Goal: Book appointment/travel/reservation

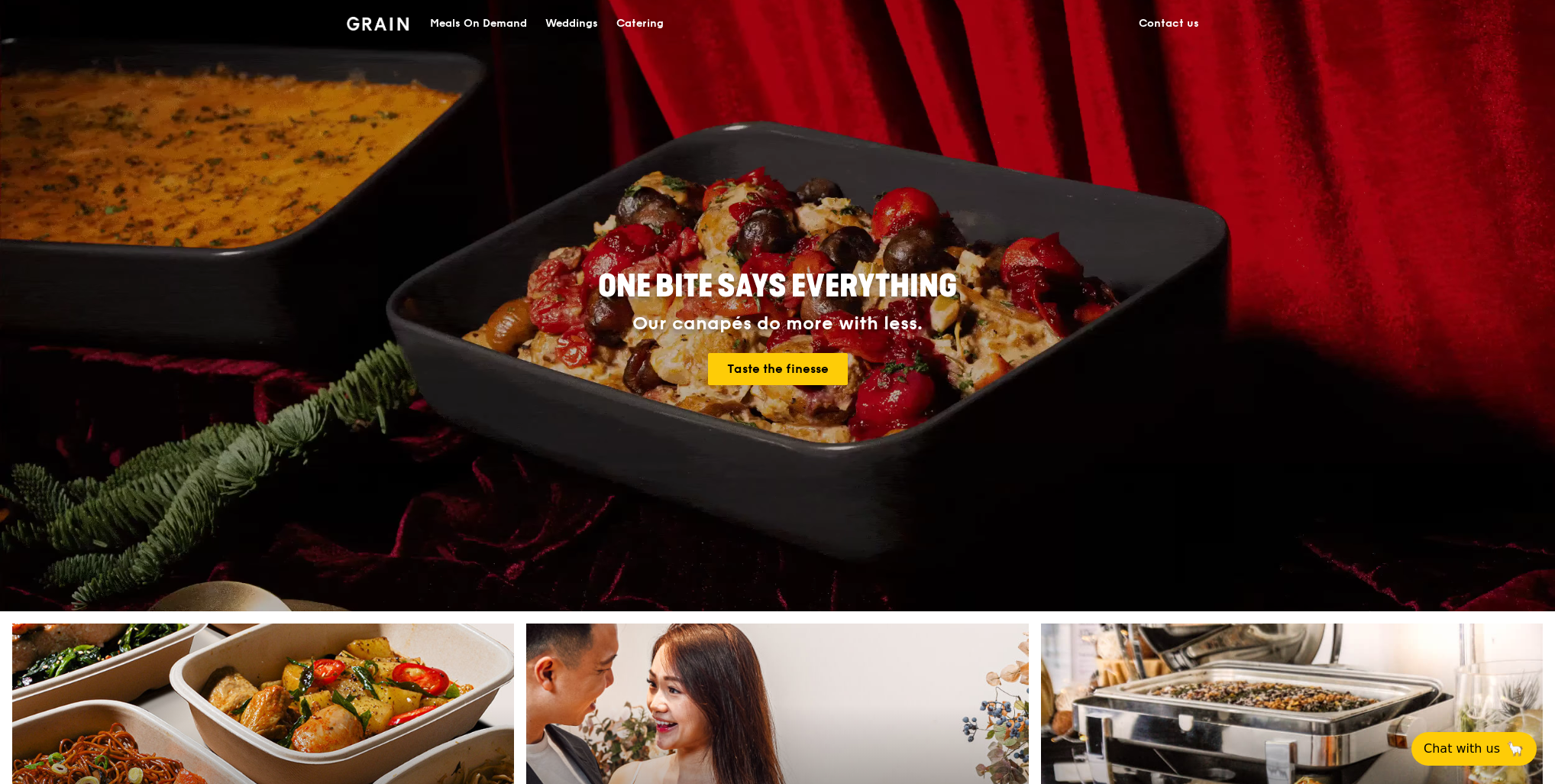
click at [649, 21] on div "Catering" at bounding box center [640, 24] width 48 height 46
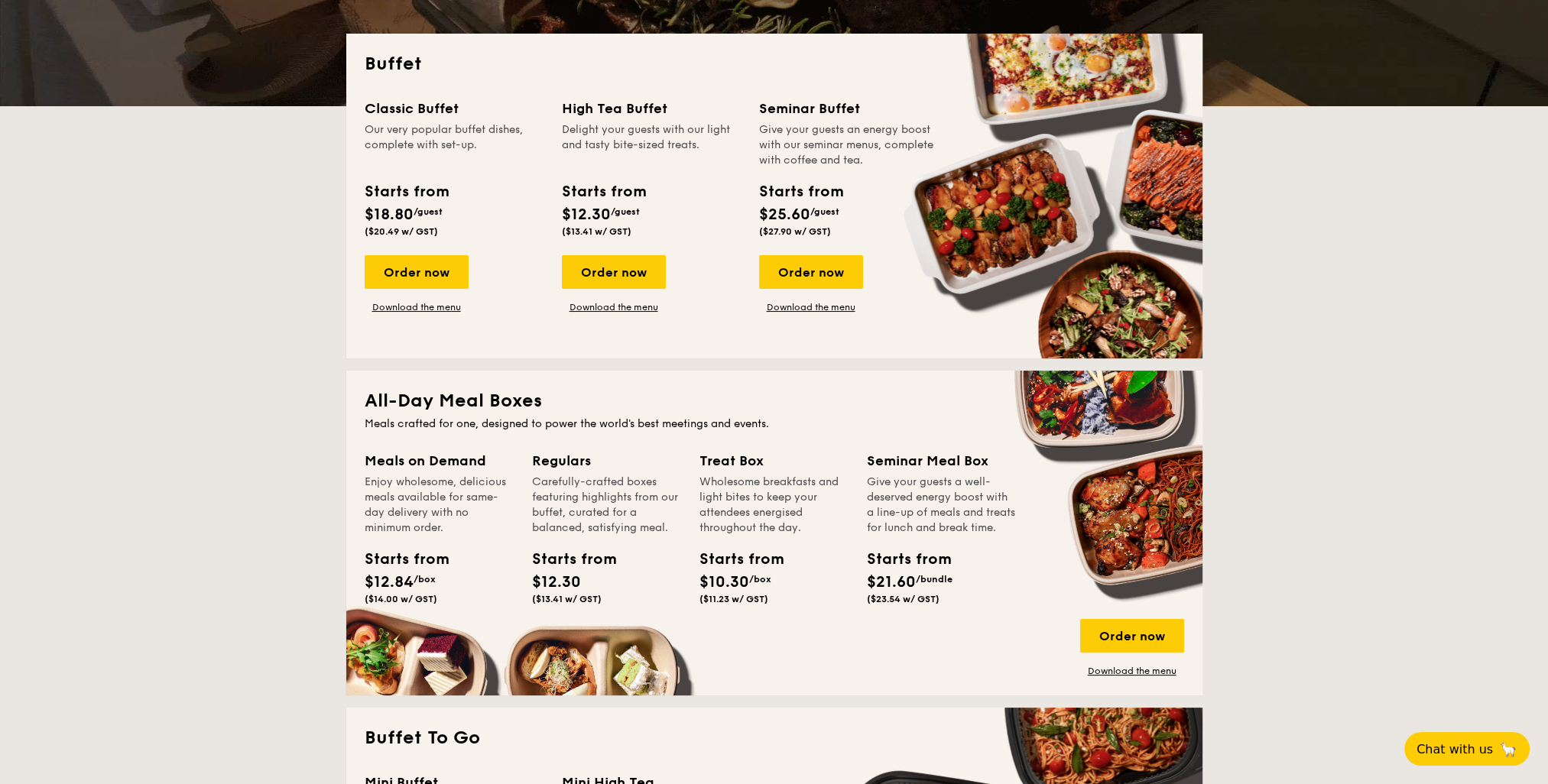
scroll to position [306, 0]
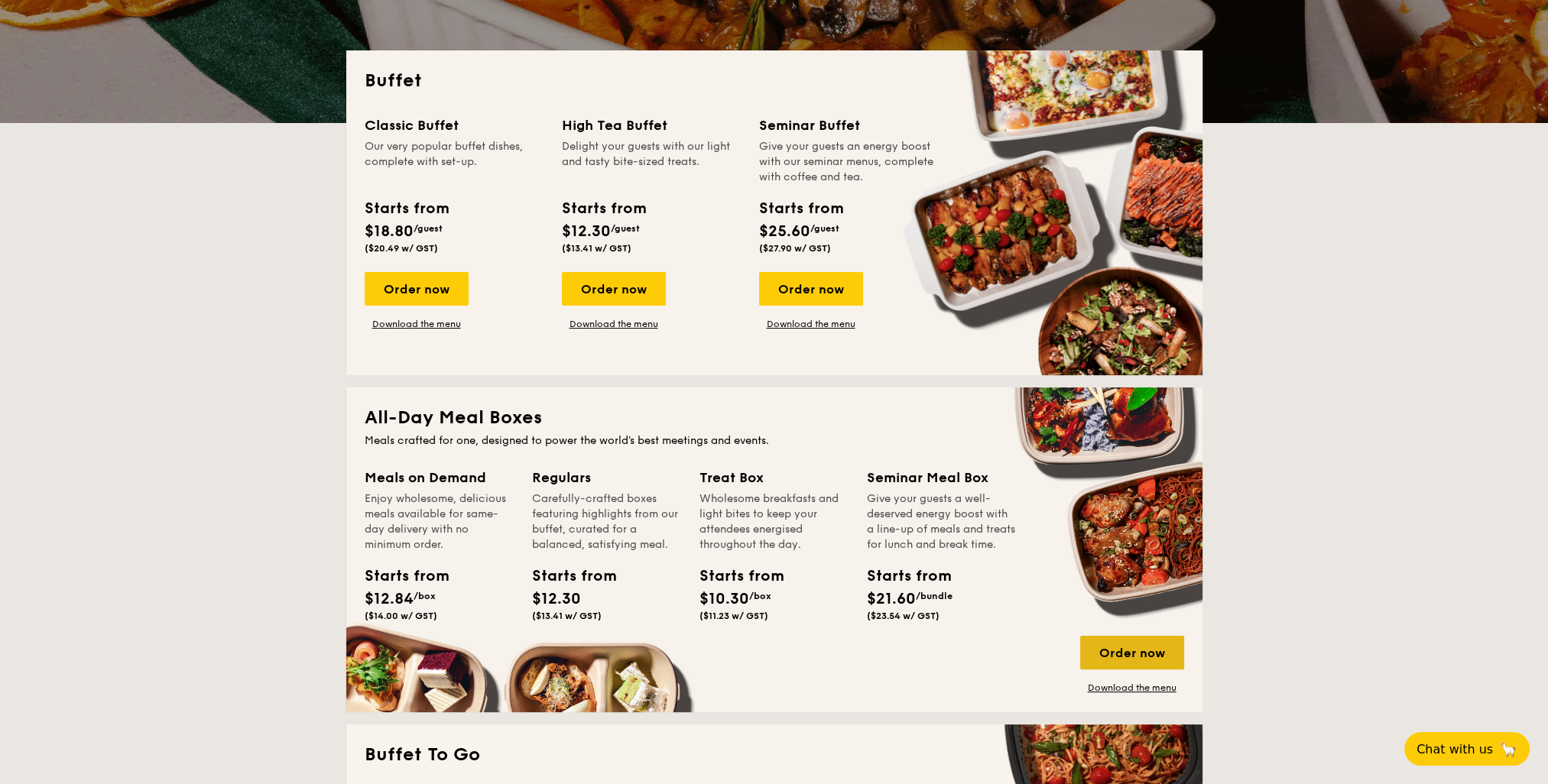
click at [1120, 653] on div "Order now" at bounding box center [1131, 652] width 104 height 33
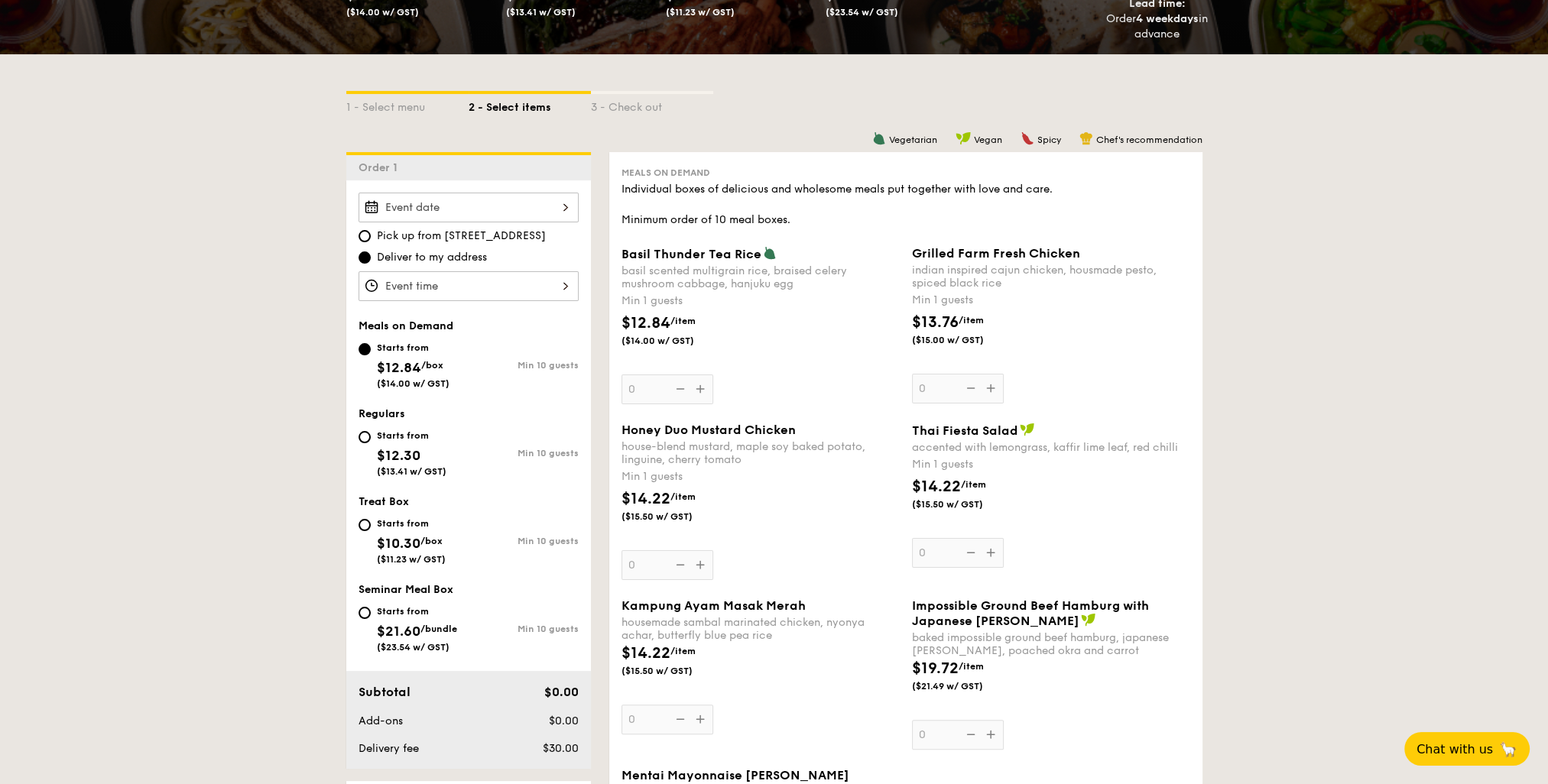
scroll to position [306, 0]
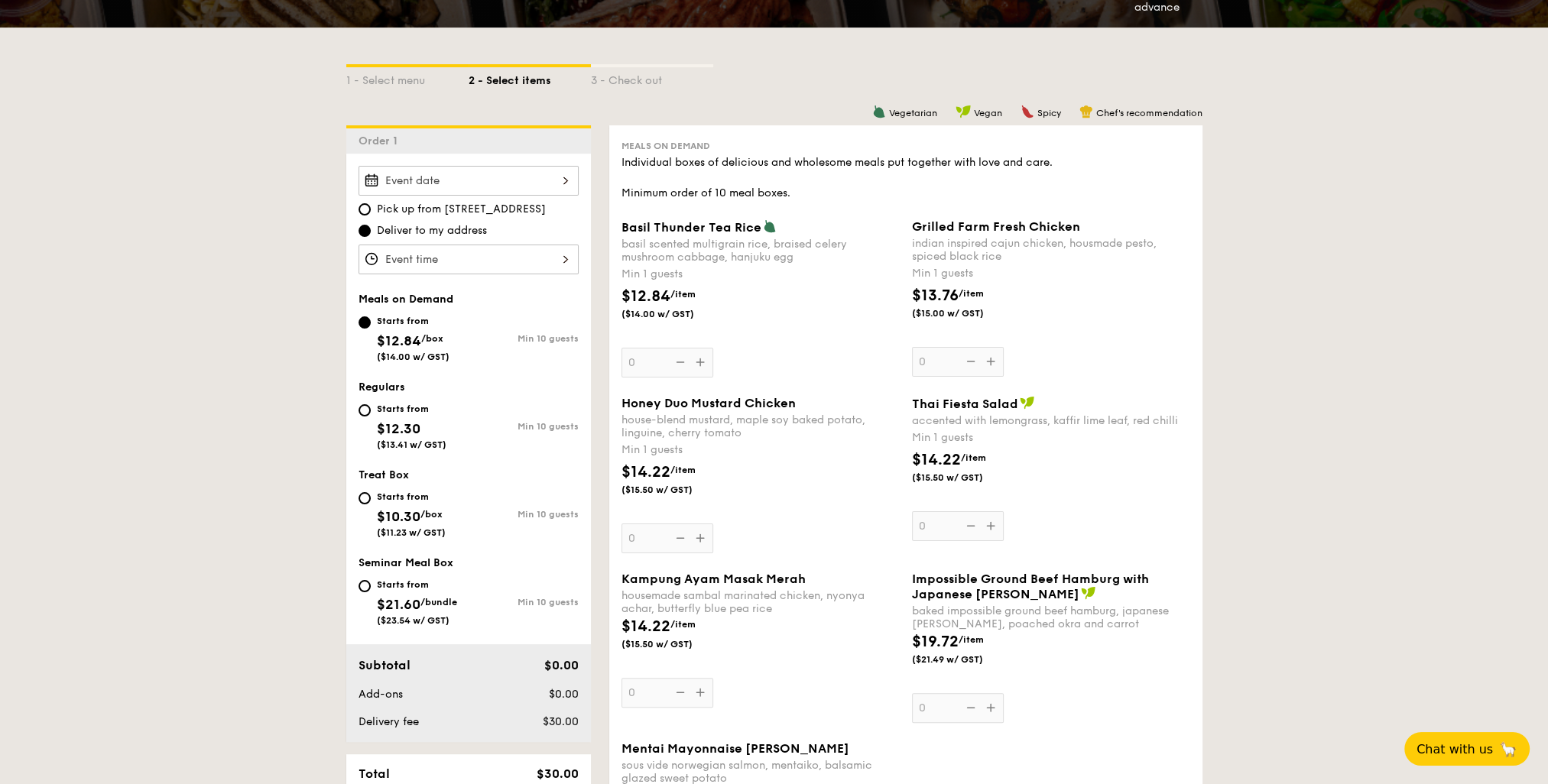
click at [402, 255] on div at bounding box center [468, 259] width 220 height 30
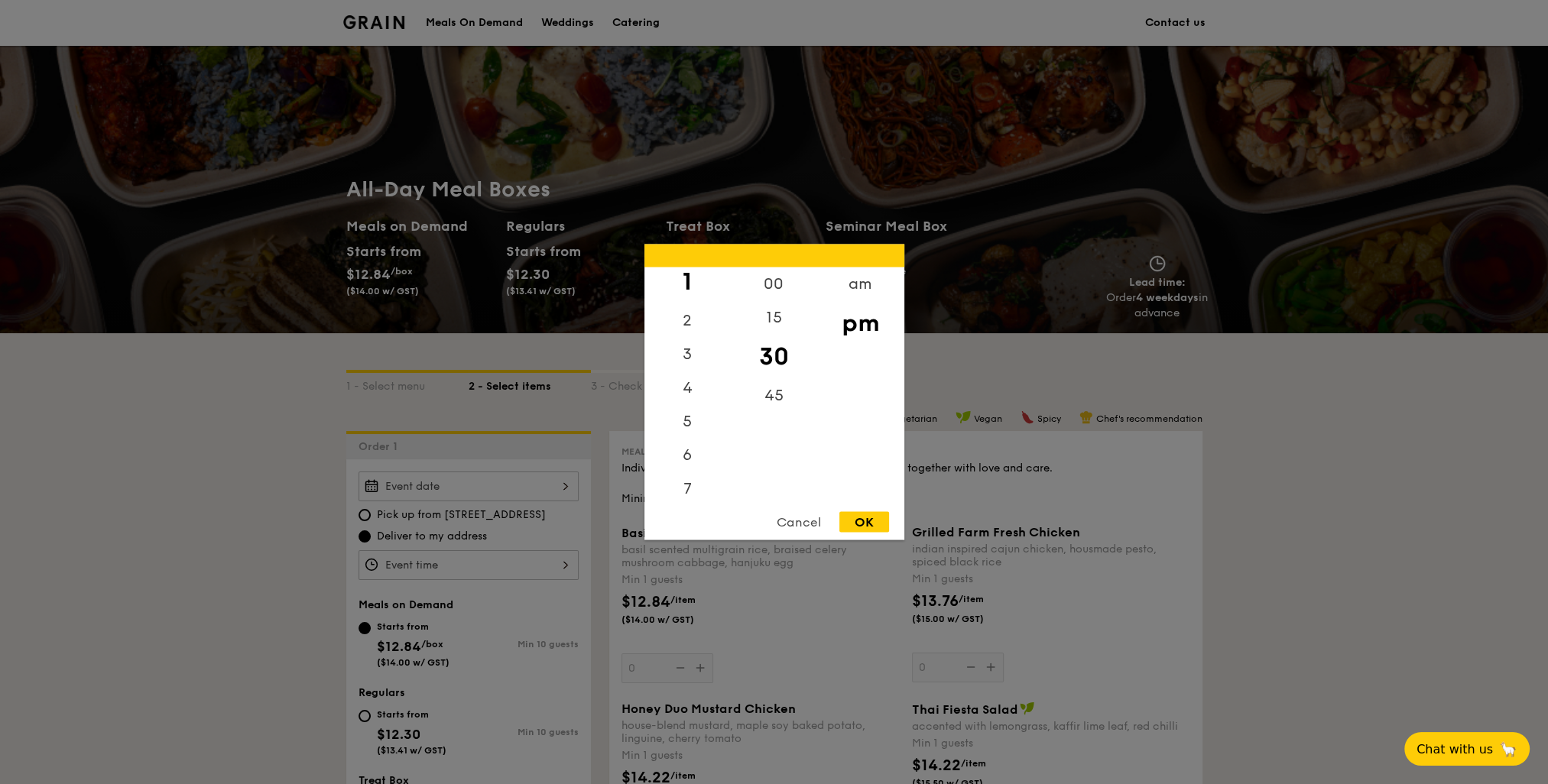
scroll to position [0, 0]
click at [684, 285] on div "12" at bounding box center [687, 290] width 87 height 45
click at [765, 283] on div "00" at bounding box center [773, 290] width 87 height 45
click at [868, 522] on div "OK" at bounding box center [864, 522] width 50 height 21
type input "12:00PM"
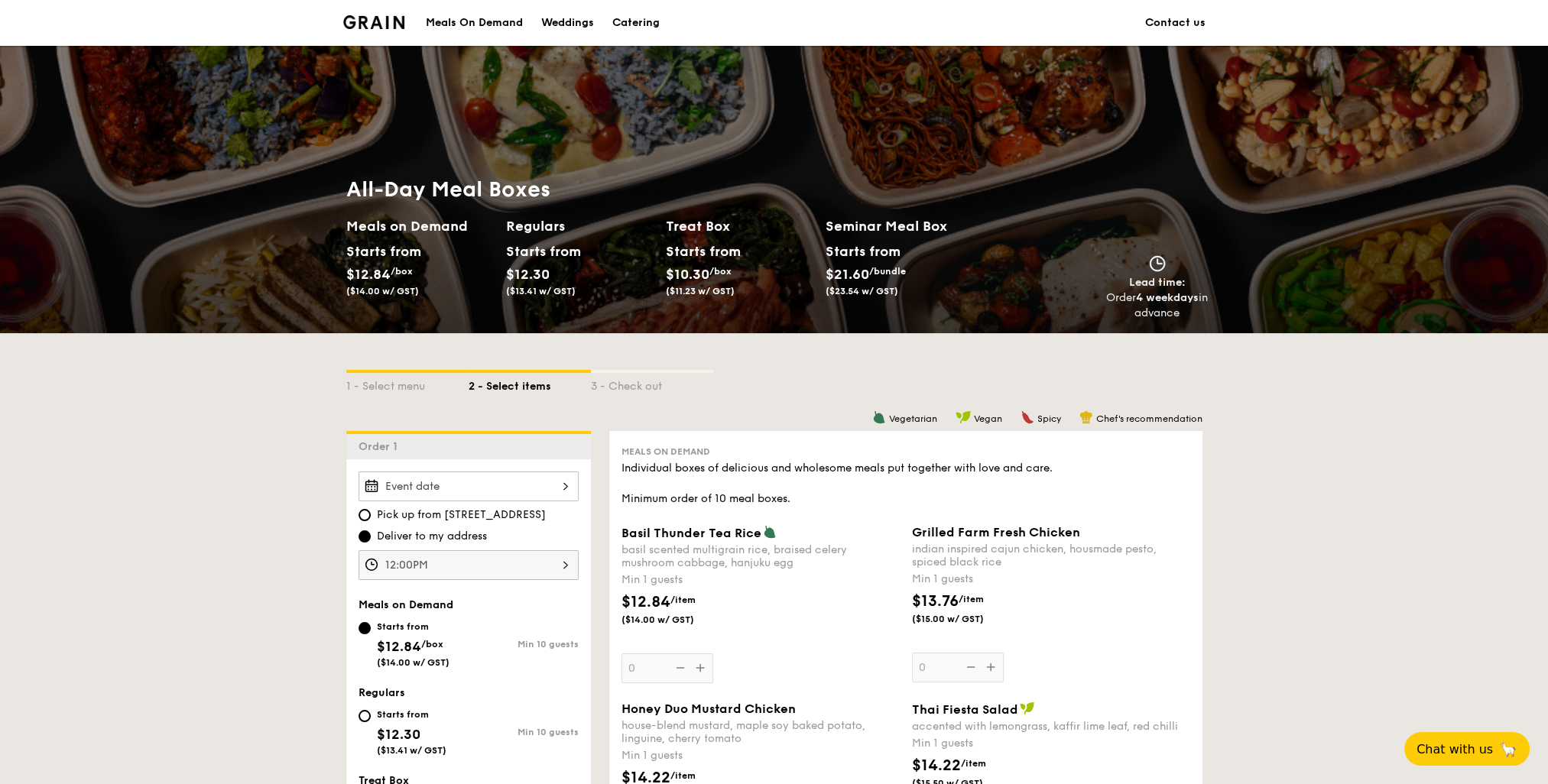
click at [418, 492] on div at bounding box center [468, 486] width 220 height 30
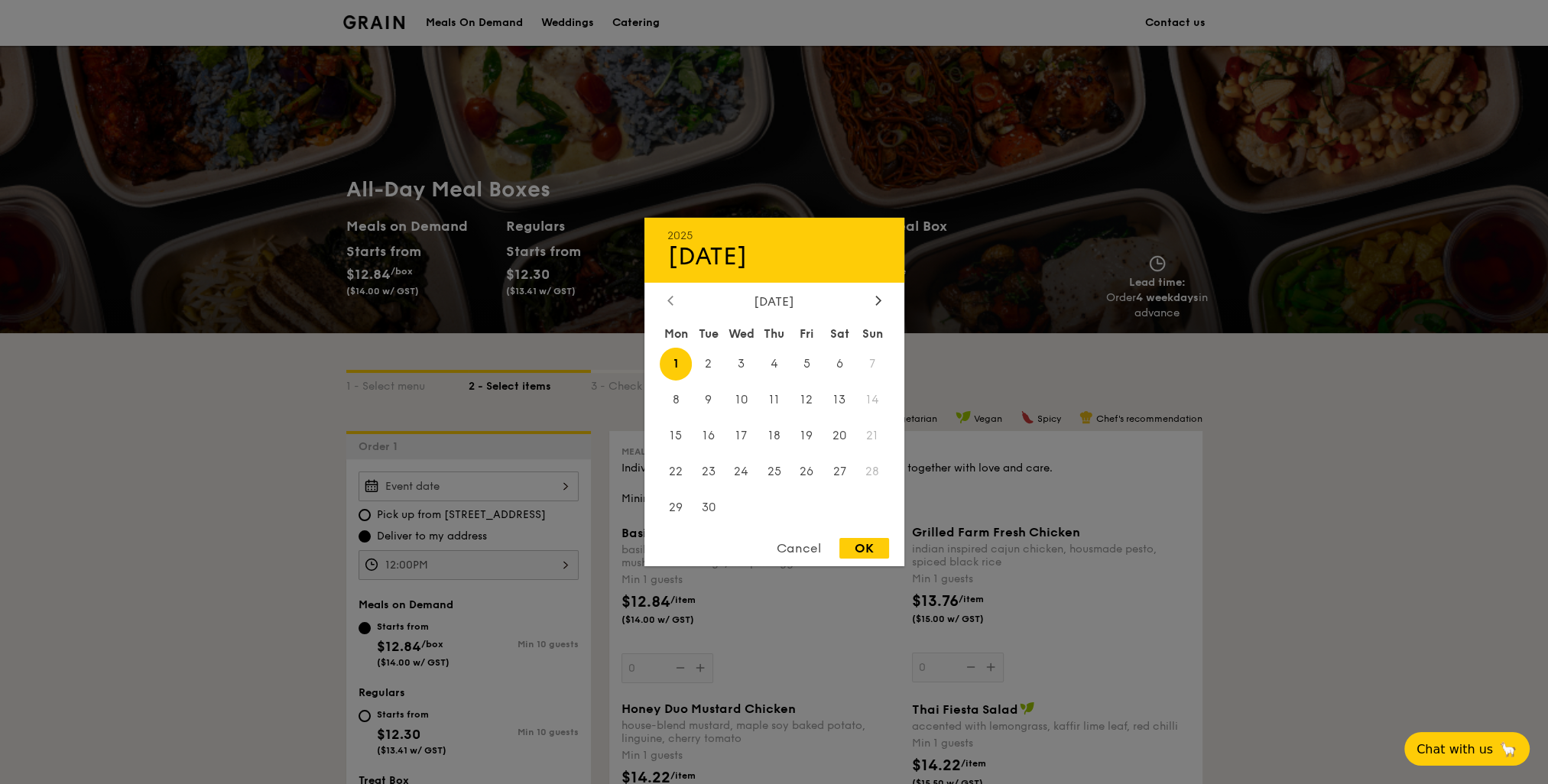
click at [669, 299] on icon at bounding box center [670, 300] width 5 height 10
click at [807, 549] on div "Cancel" at bounding box center [799, 548] width 75 height 21
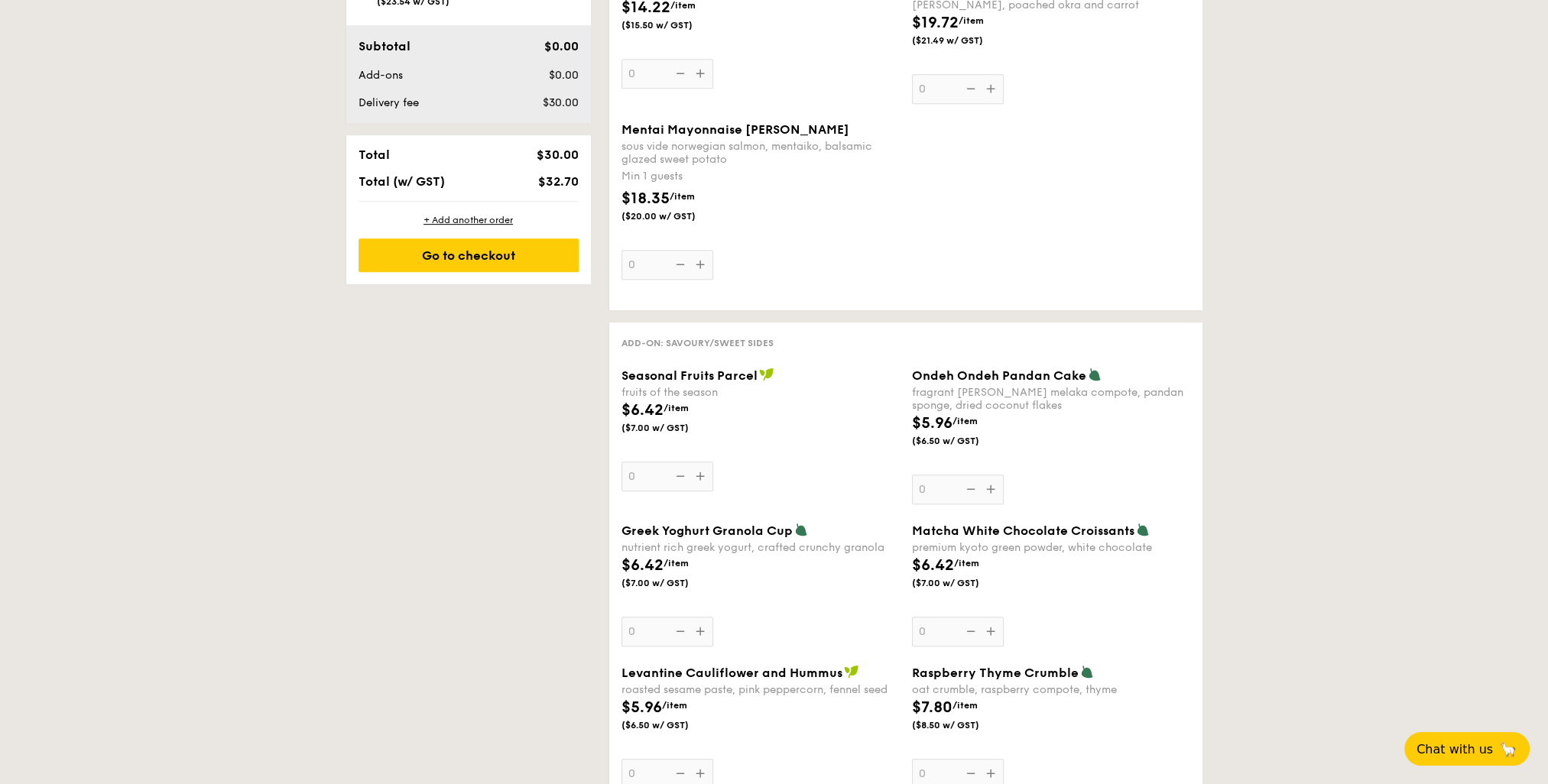
scroll to position [1069, 0]
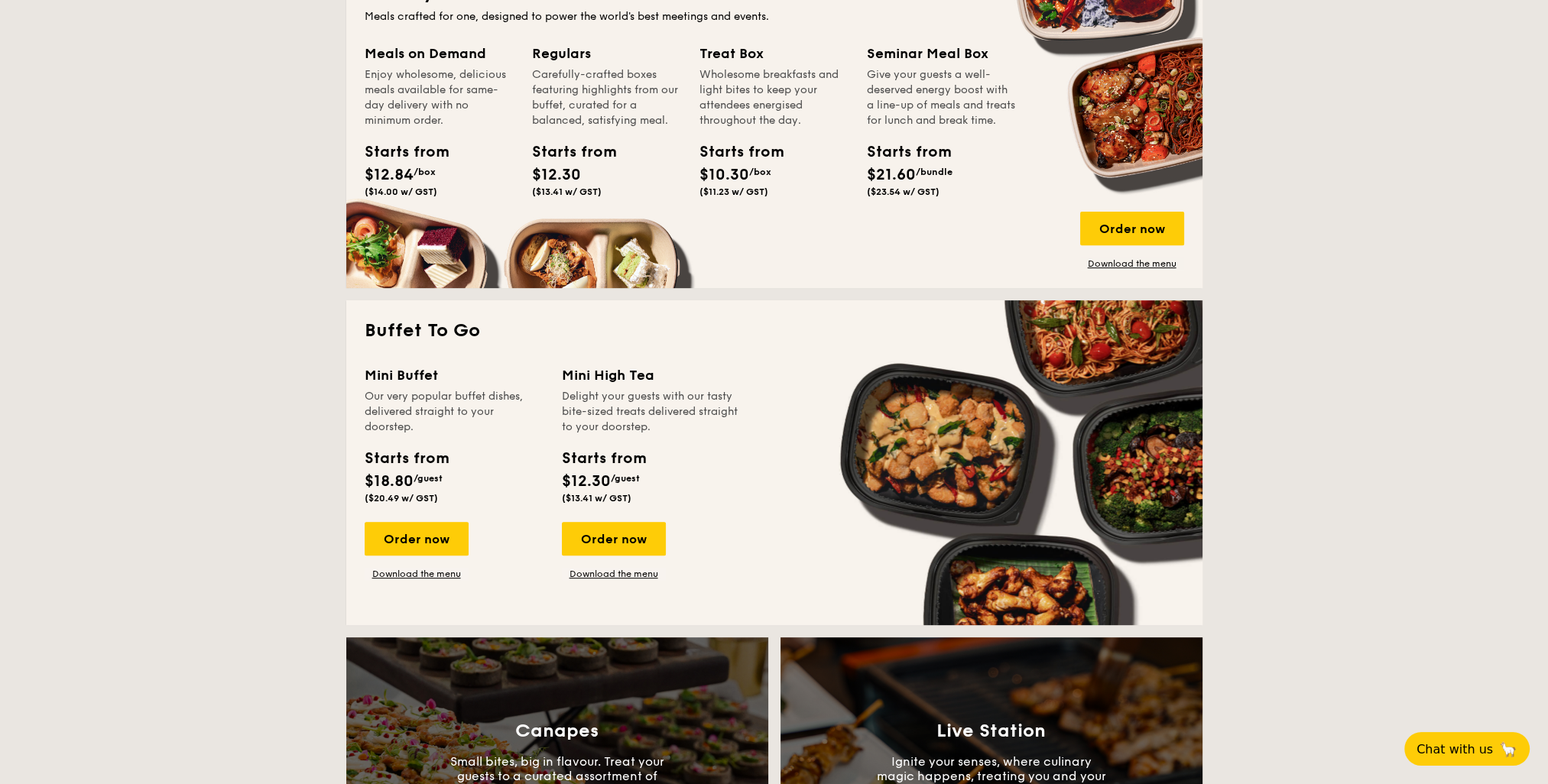
scroll to position [534, 0]
